Goal: Task Accomplishment & Management: Manage account settings

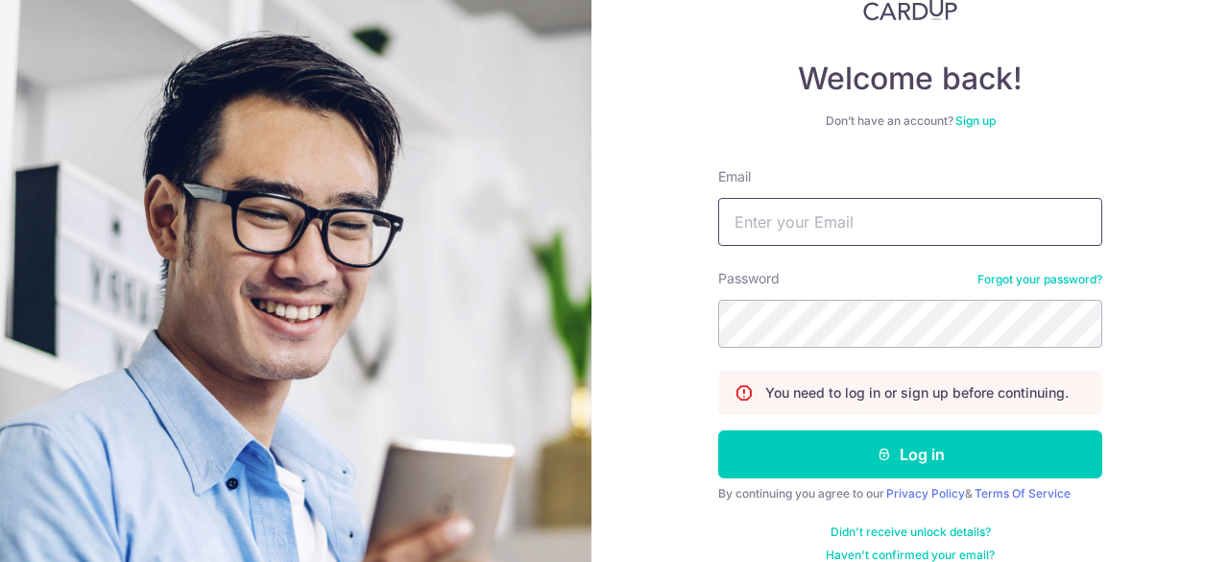
scroll to position [162, 0]
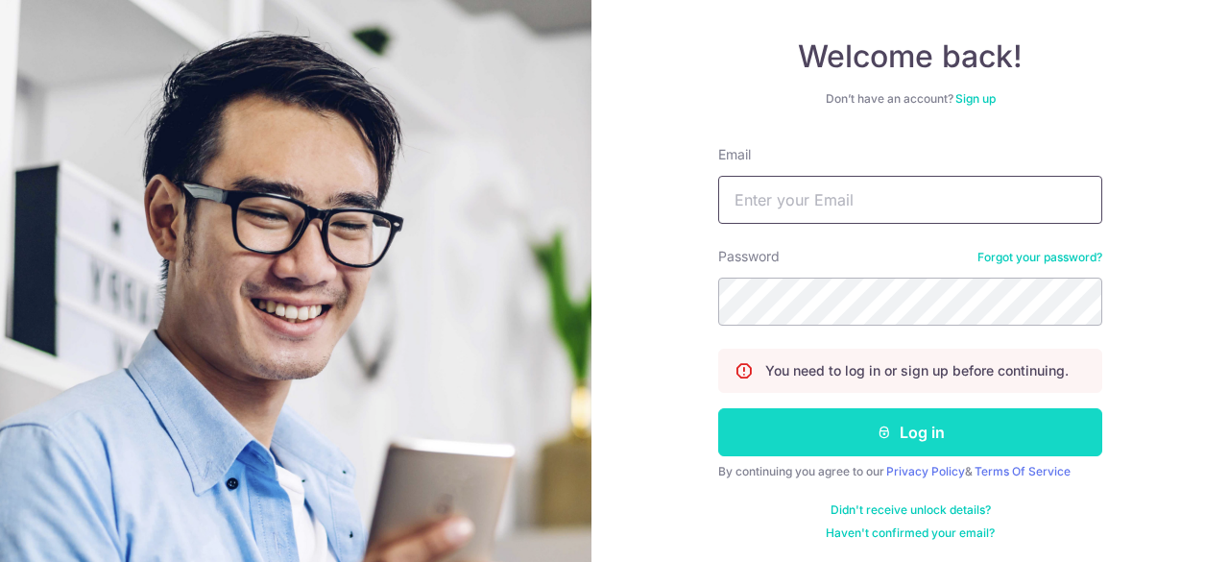
type input "[EMAIL_ADDRESS][DOMAIN_NAME]"
click at [916, 418] on button "Log in" at bounding box center [910, 432] width 384 height 48
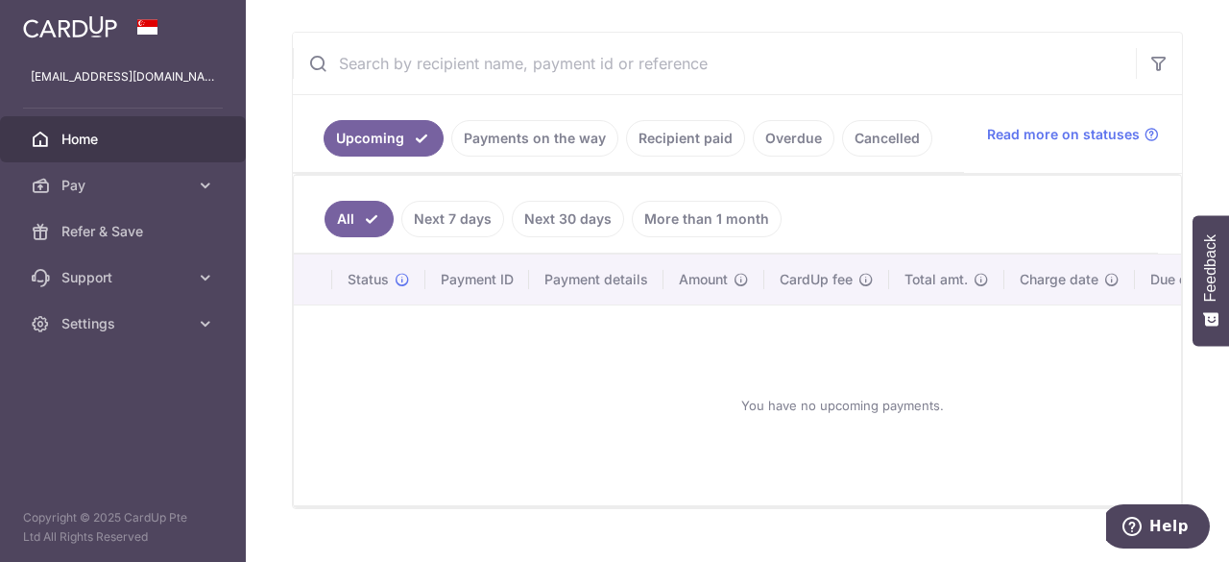
scroll to position [379, 0]
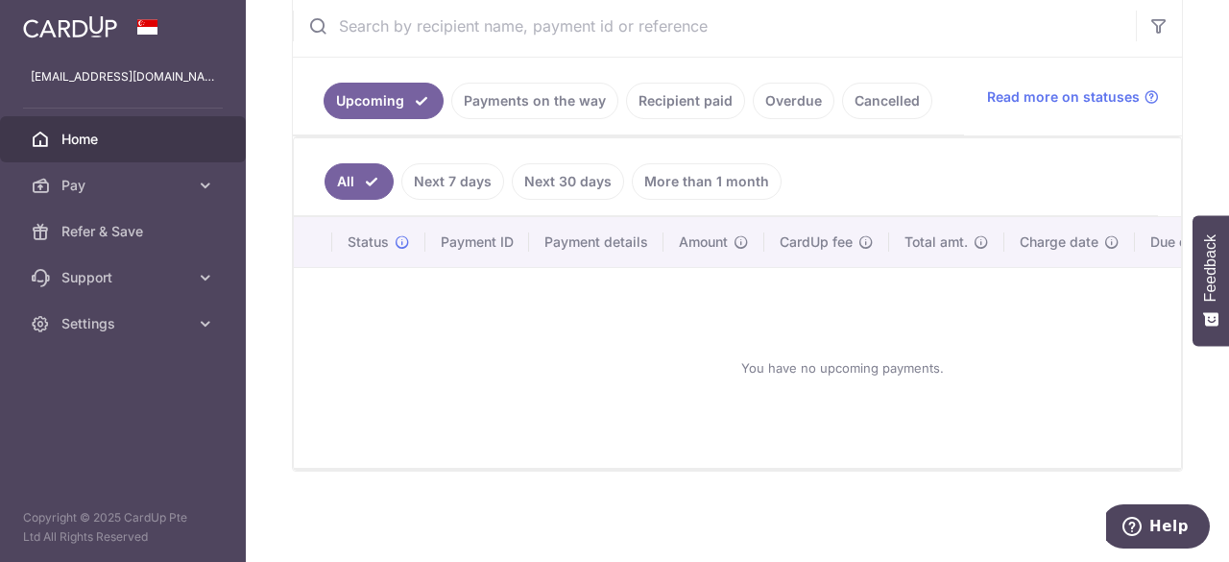
click at [710, 176] on link "More than 1 month" at bounding box center [707, 181] width 150 height 36
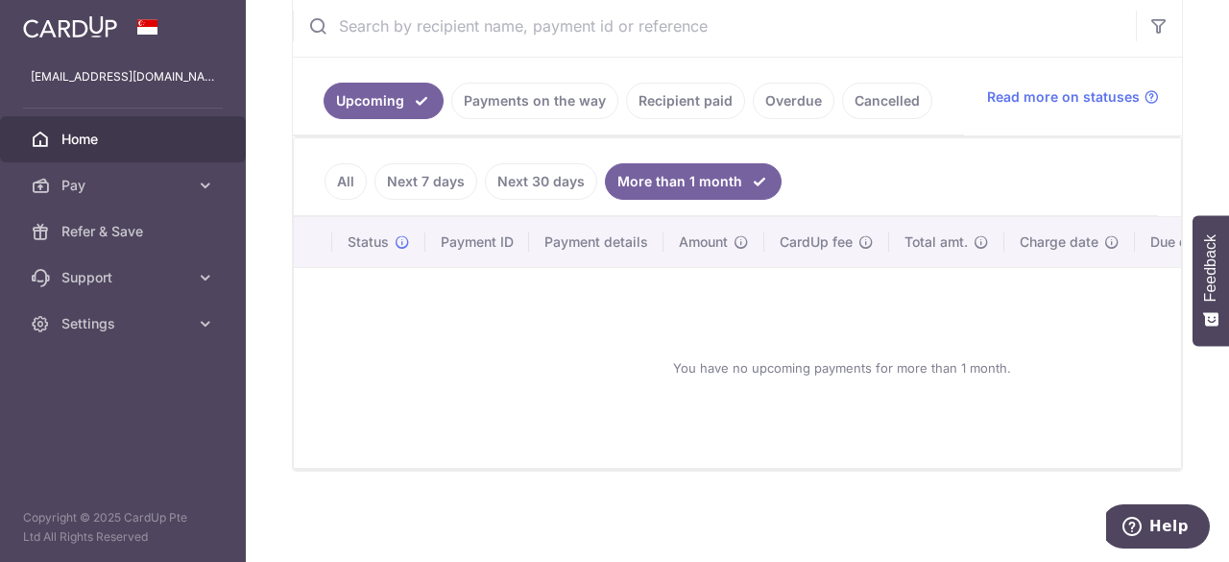
click at [536, 186] on link "Next 30 days" at bounding box center [541, 181] width 112 height 36
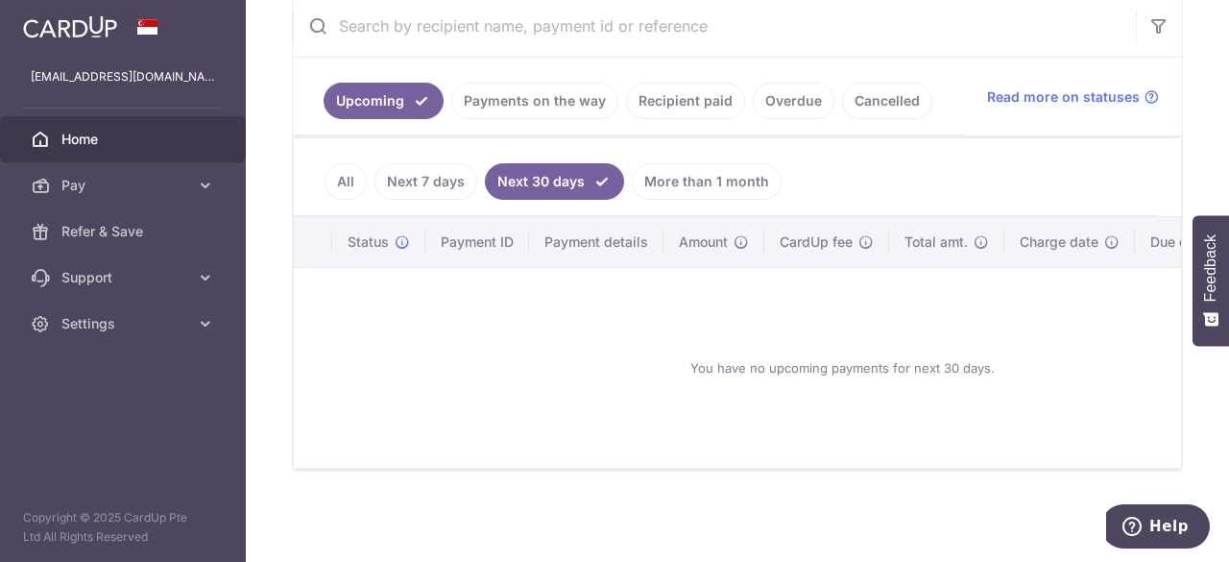
click at [424, 180] on link "Next 7 days" at bounding box center [425, 181] width 103 height 36
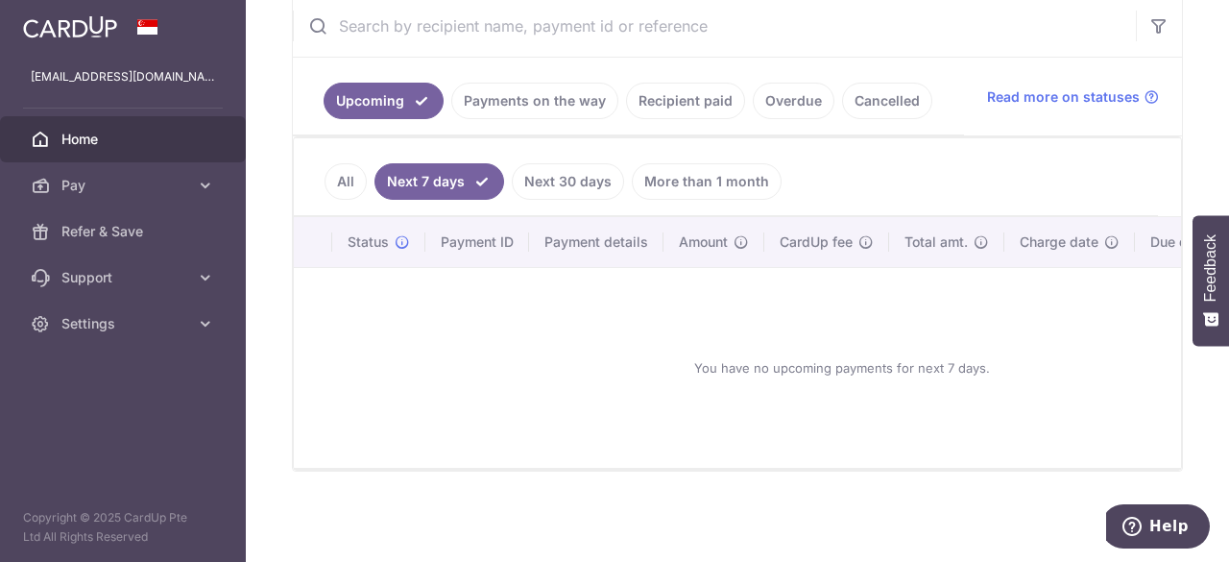
click at [712, 90] on link "Recipient paid" at bounding box center [685, 101] width 119 height 36
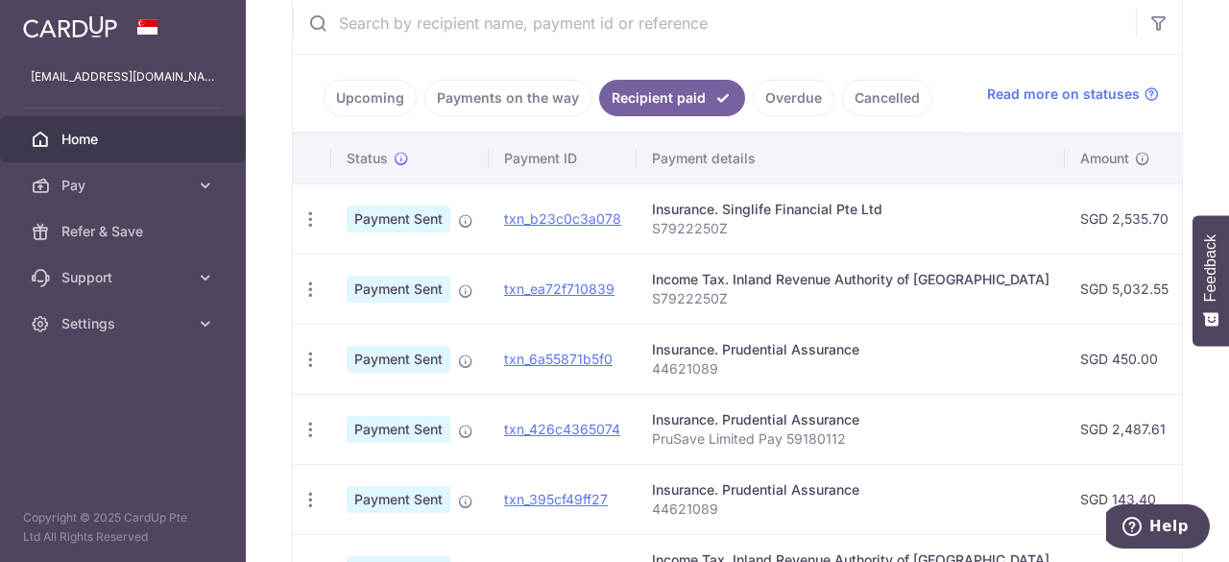
click at [698, 212] on div "Insurance. Singlife Financial Pte Ltd" at bounding box center [850, 209] width 397 height 19
click at [845, 219] on p "S7922250Z" at bounding box center [850, 228] width 397 height 19
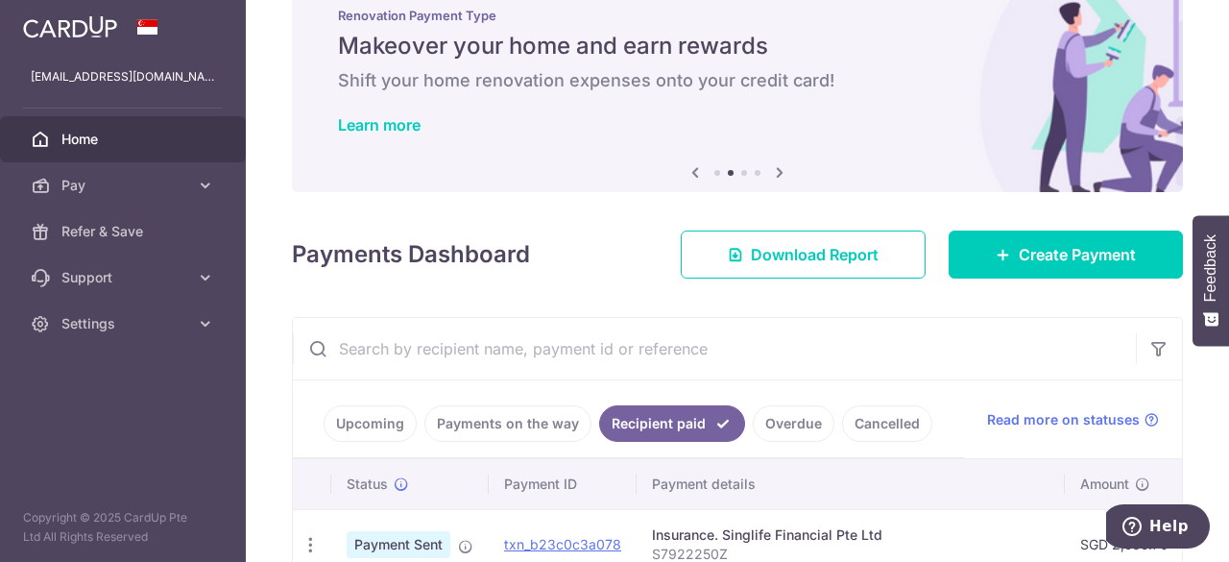
scroll to position [0, 0]
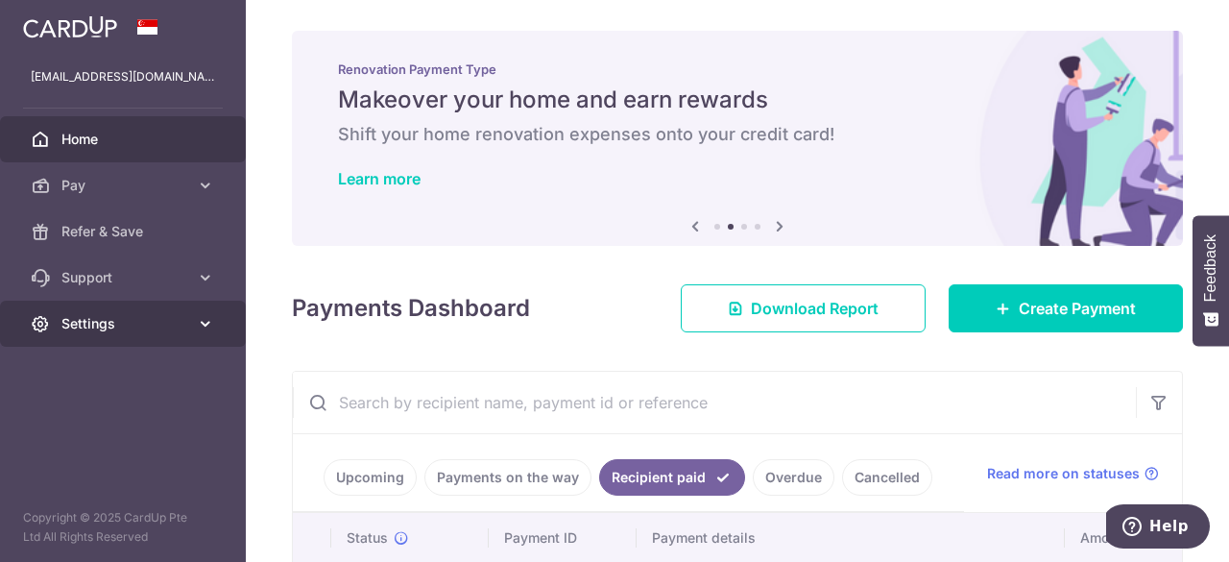
click at [129, 312] on link "Settings" at bounding box center [123, 323] width 246 height 46
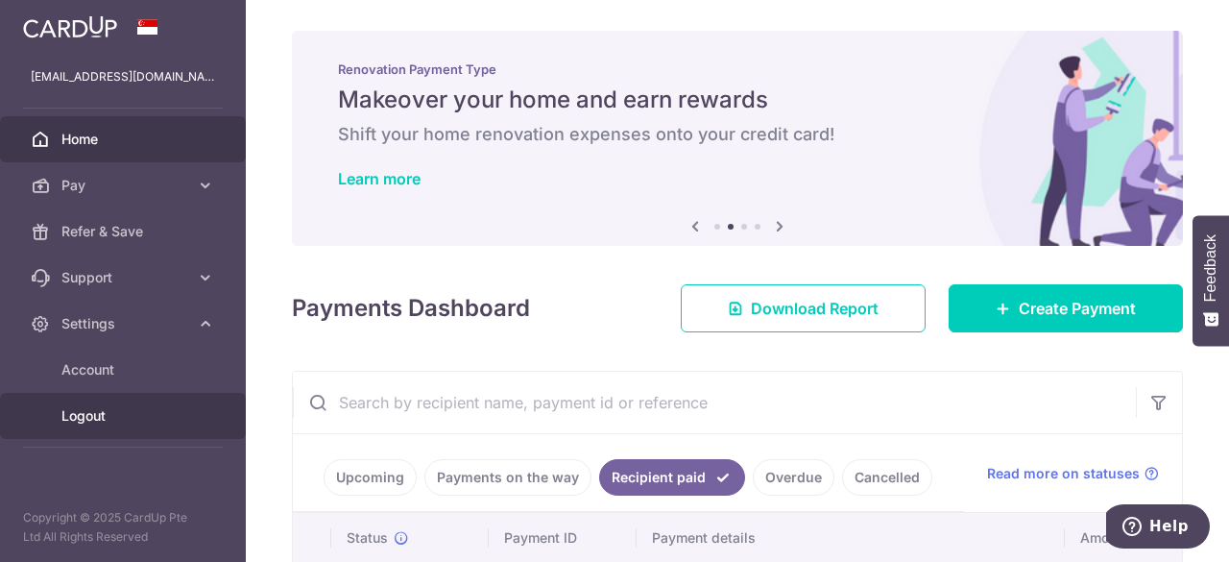
click at [98, 408] on span "Logout" at bounding box center [124, 415] width 127 height 19
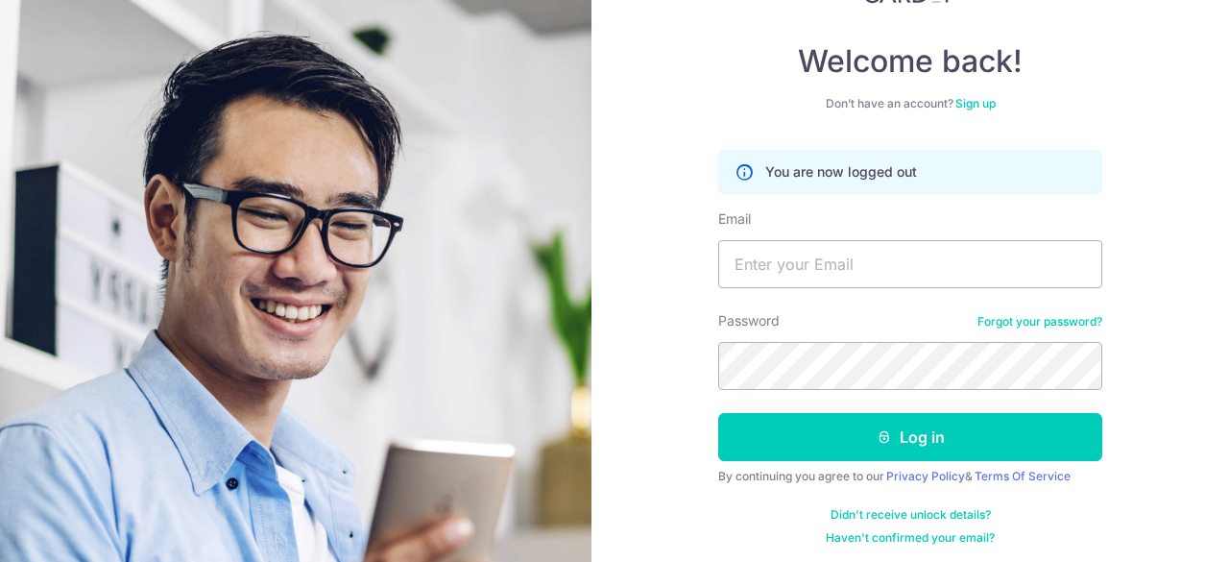
scroll to position [162, 0]
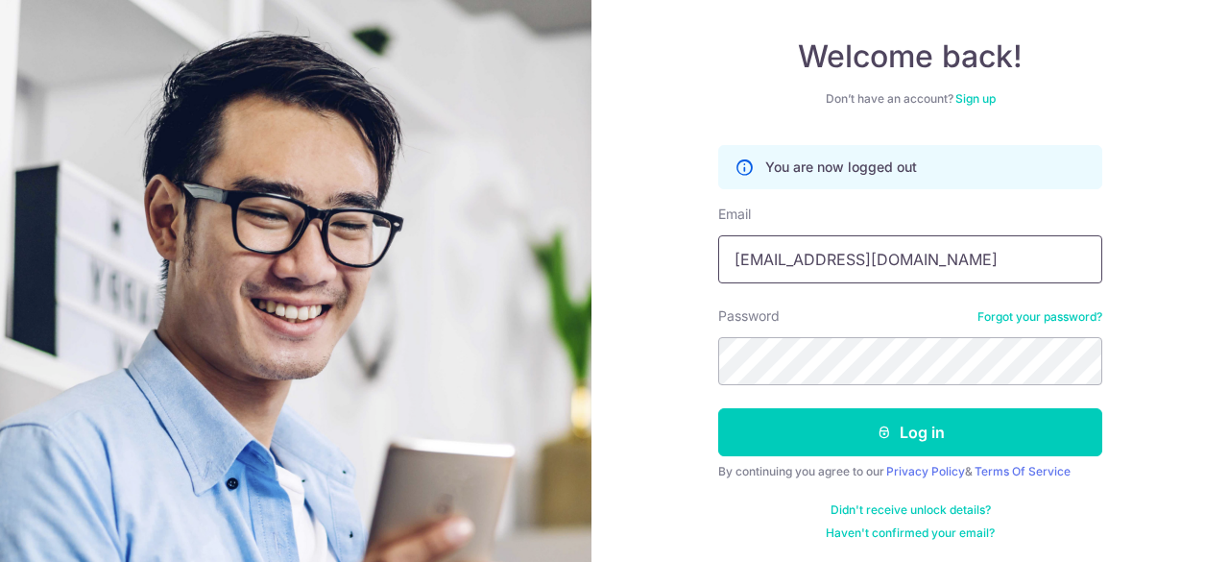
drag, startPoint x: 781, startPoint y: 261, endPoint x: 701, endPoint y: 259, distance: 79.7
click at [701, 259] on div "Welcome back! Don’t have an account? Sign up You are now logged out Email ban79…" at bounding box center [909, 281] width 637 height 562
drag, startPoint x: 795, startPoint y: 266, endPoint x: 675, endPoint y: 209, distance: 132.7
click at [703, 269] on div "Welcome back! Don’t have an account? Sign up You are now logged out Email ban79…" at bounding box center [909, 281] width 637 height 562
type input "[EMAIL_ADDRESS][DOMAIN_NAME]"
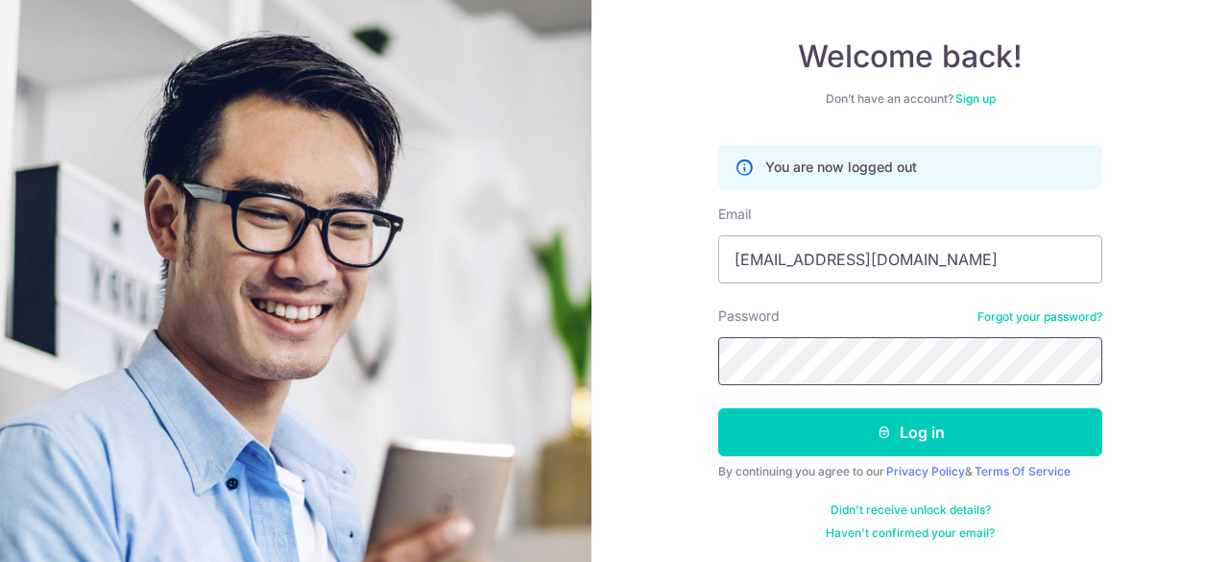
click at [589, 362] on section "Welcome back! Don’t have an account? Sign up You are now logged out Email melis…" at bounding box center [614, 281] width 1229 height 562
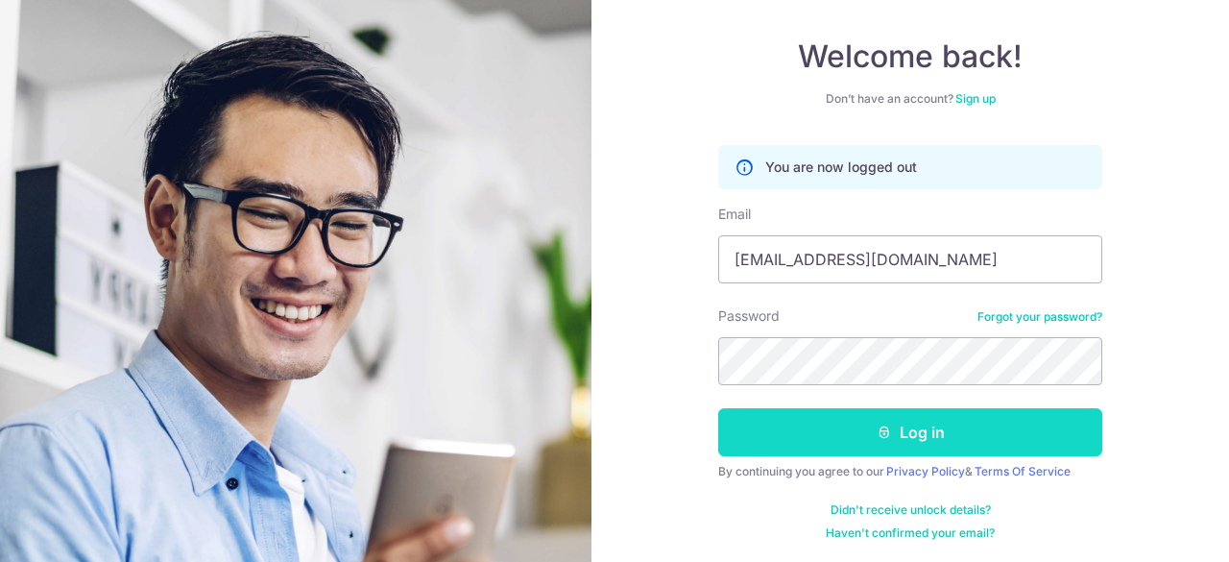
click at [930, 423] on button "Log in" at bounding box center [910, 432] width 384 height 48
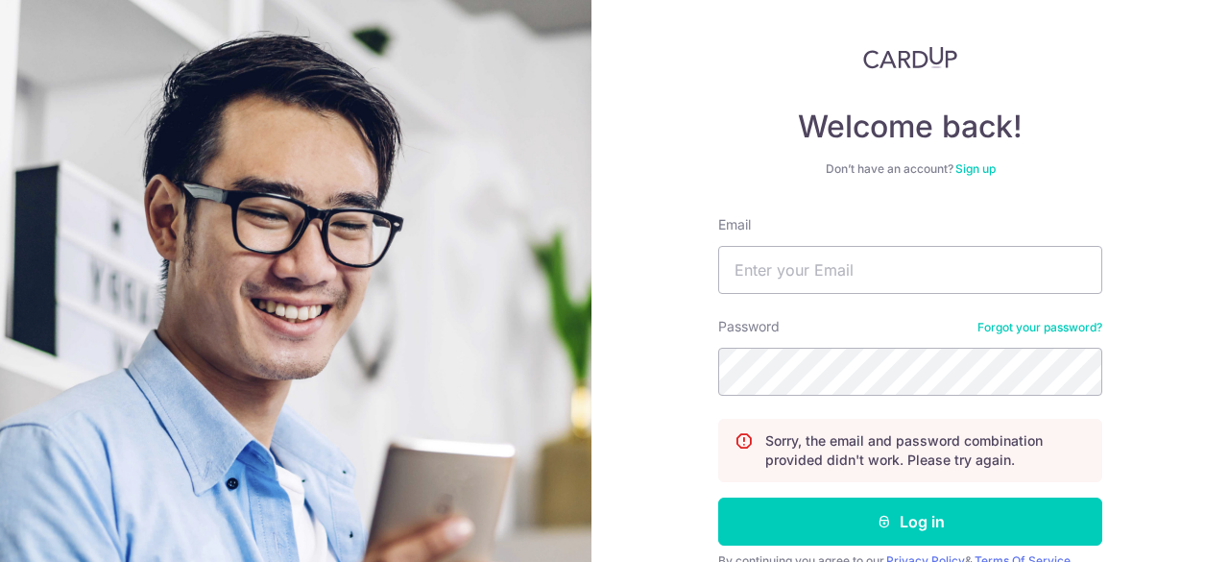
scroll to position [181, 0]
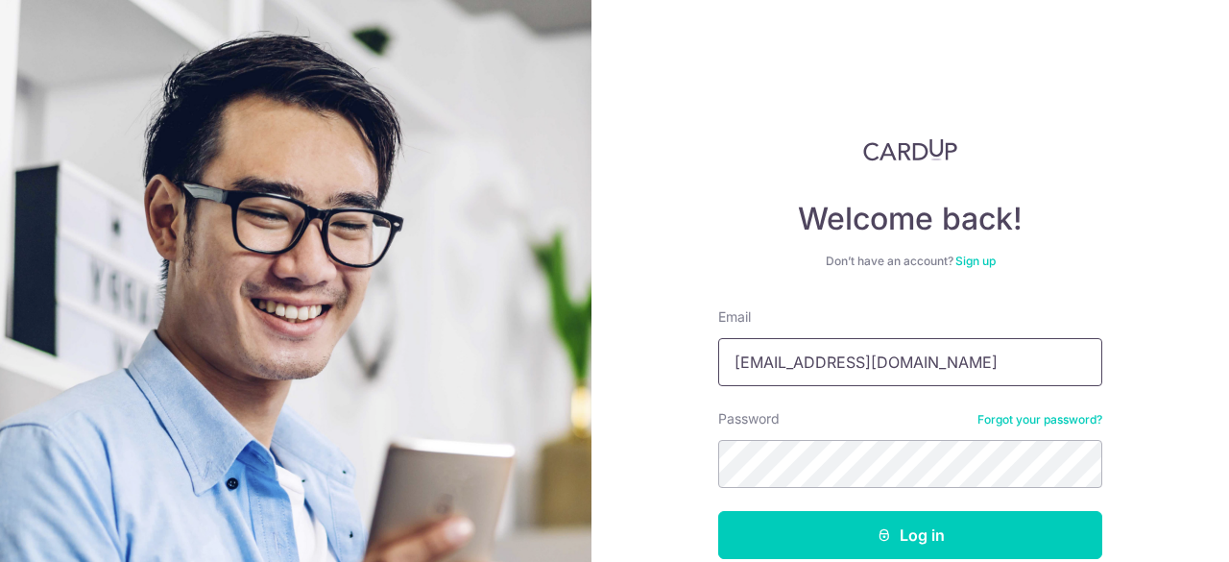
drag, startPoint x: 779, startPoint y: 362, endPoint x: 707, endPoint y: 351, distance: 72.8
click at [707, 351] on div "Welcome back! Don’t have an account? Sign up Email [EMAIL_ADDRESS][DOMAIN_NAME]…" at bounding box center [909, 281] width 637 height 562
drag, startPoint x: 786, startPoint y: 363, endPoint x: 613, endPoint y: 283, distance: 191.2
click at [639, 324] on div "Welcome back! Don’t have an account? Sign up Email ban79lee@gmail.com Password …" at bounding box center [909, 281] width 637 height 562
type input "[EMAIL_ADDRESS][DOMAIN_NAME]"
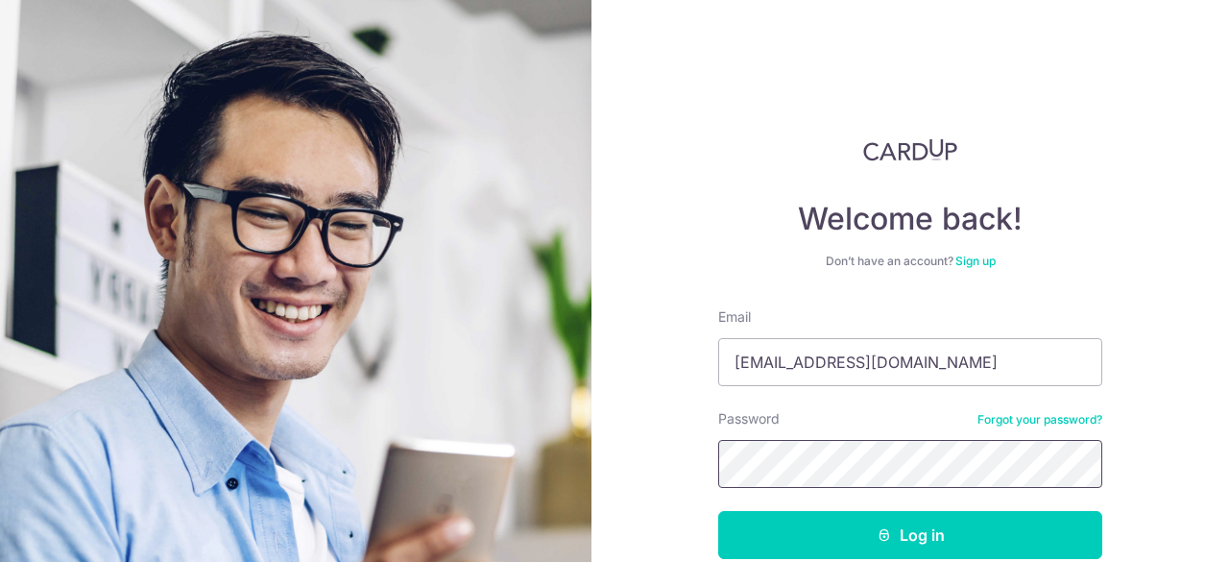
click at [611, 448] on div "Welcome back! Don’t have an account? Sign up Email melissa89tan@gmail.com Passw…" at bounding box center [909, 281] width 637 height 562
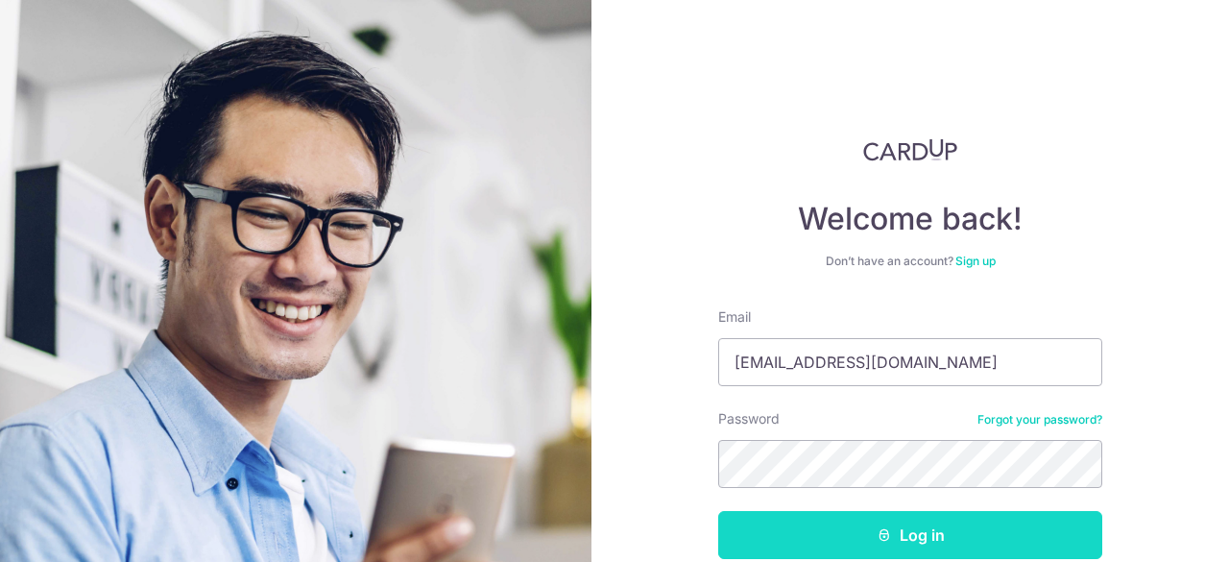
click at [840, 521] on button "Log in" at bounding box center [910, 535] width 384 height 48
